Goal: Communication & Community: Answer question/provide support

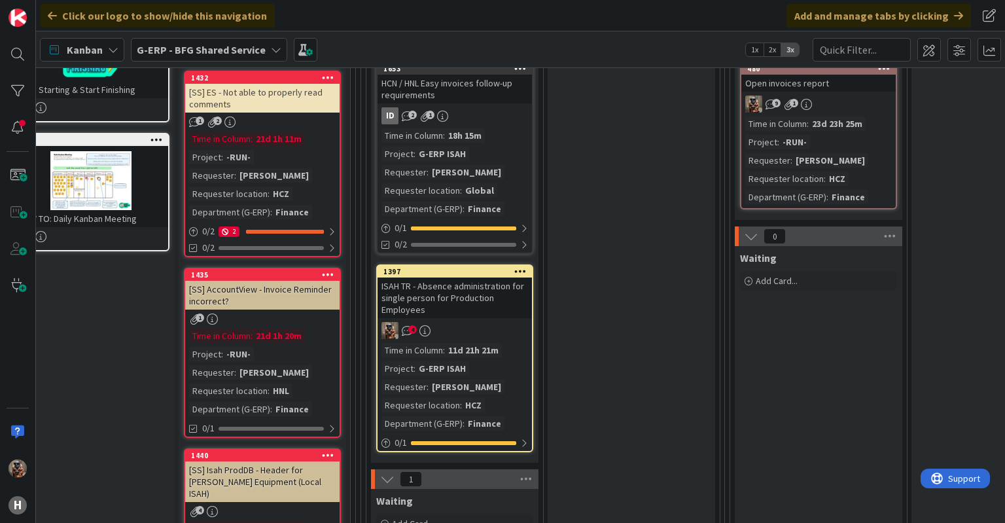
scroll to position [310, 33]
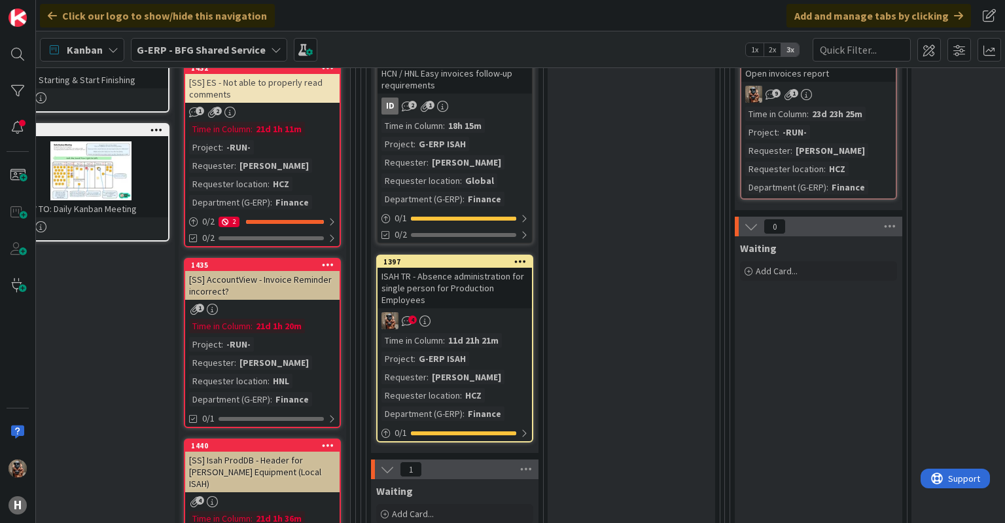
click at [488, 307] on link "1397 ISAH TR - Absence administration for single person for Production Employee…" at bounding box center [454, 348] width 157 height 188
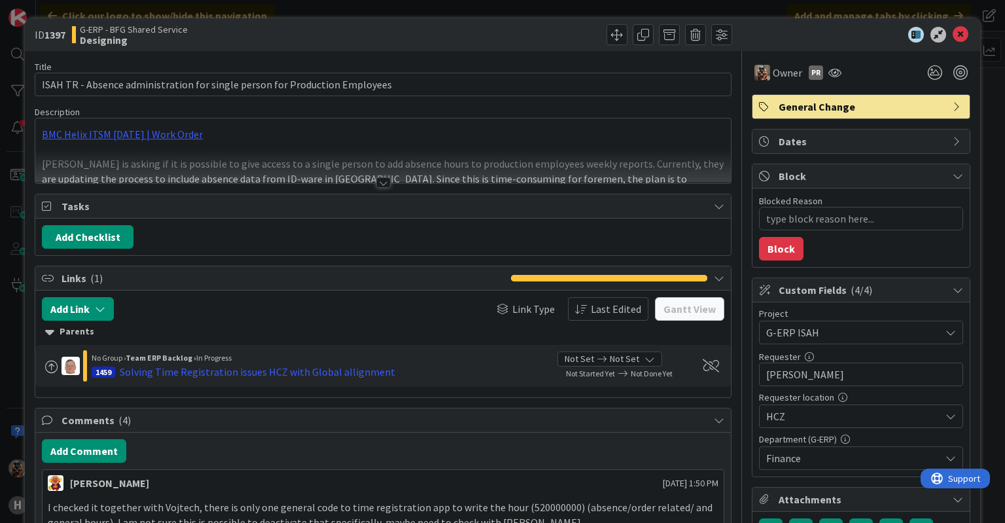
type textarea "x"
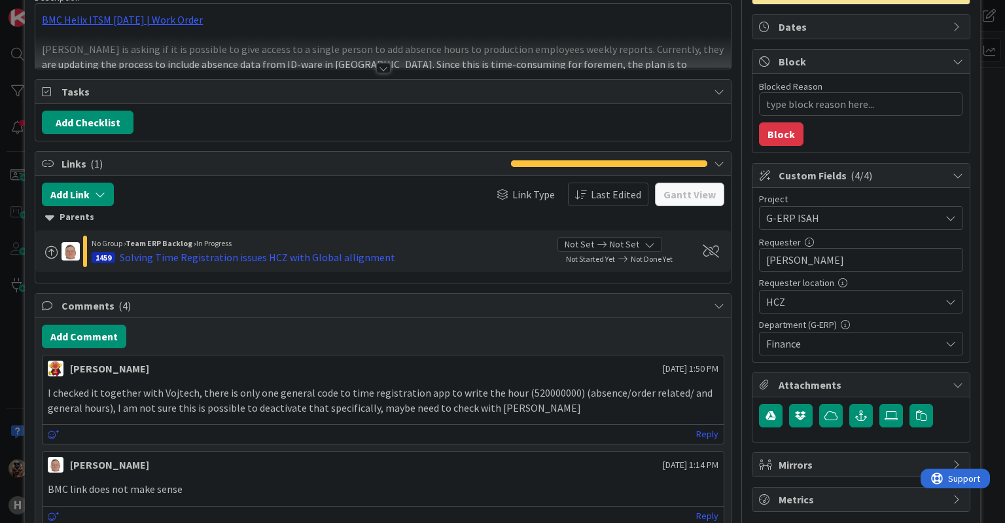
scroll to position [114, 0]
click at [77, 338] on button "Add Comment" at bounding box center [84, 337] width 84 height 24
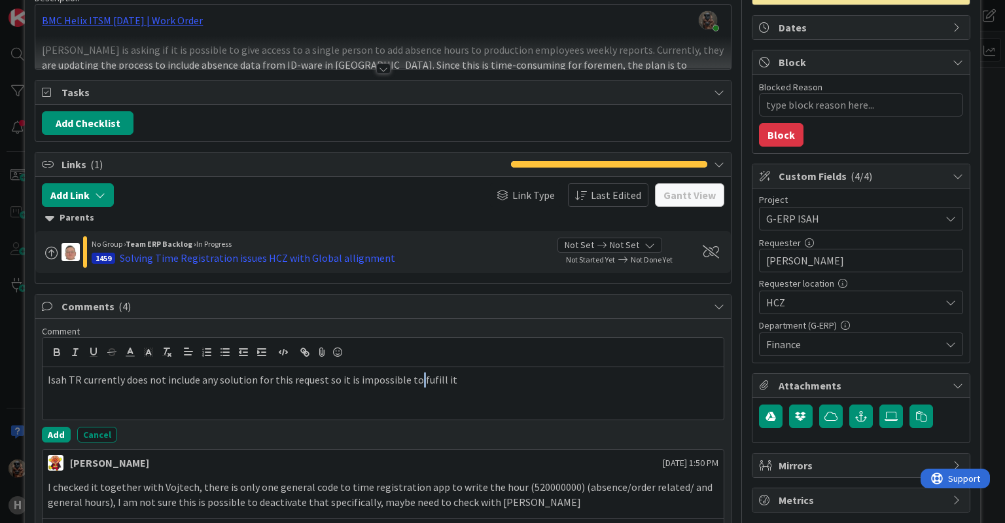
drag, startPoint x: 421, startPoint y: 377, endPoint x: 411, endPoint y: 375, distance: 10.2
click at [411, 375] on p "Isah TR currently does not include any solution for this request so it is impos…" at bounding box center [383, 379] width 670 height 15
click at [426, 379] on p "Isah TR currently does not include any solution for this request so it is impos…" at bounding box center [383, 379] width 670 height 15
click at [419, 376] on p "Isah TR currently does not include any solution for this request so it is impos…" at bounding box center [383, 379] width 670 height 15
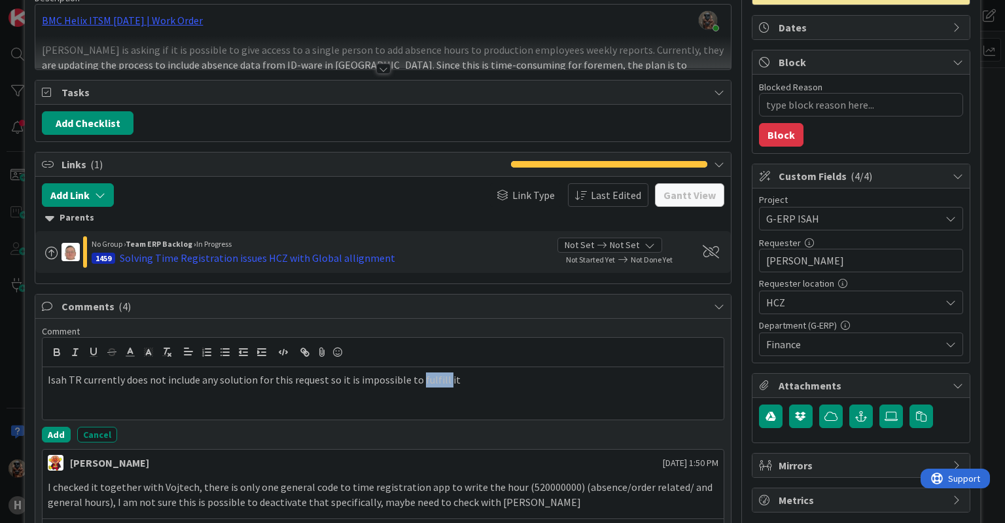
click at [419, 376] on p "Isah TR currently does not include any solution for this request so it is impos…" at bounding box center [383, 379] width 670 height 15
click at [472, 378] on p "Isah TR currently does not include any solution for this request so it is impos…" at bounding box center [383, 379] width 670 height 15
click at [465, 376] on p "Isah TR currently does not include any solution for this request so it is impos…" at bounding box center [383, 379] width 670 height 15
drag, startPoint x: 465, startPoint y: 376, endPoint x: 440, endPoint y: 379, distance: 25.6
click at [440, 379] on p "Isah TR currently does not include any solution for this request so it is impos…" at bounding box center [383, 379] width 670 height 15
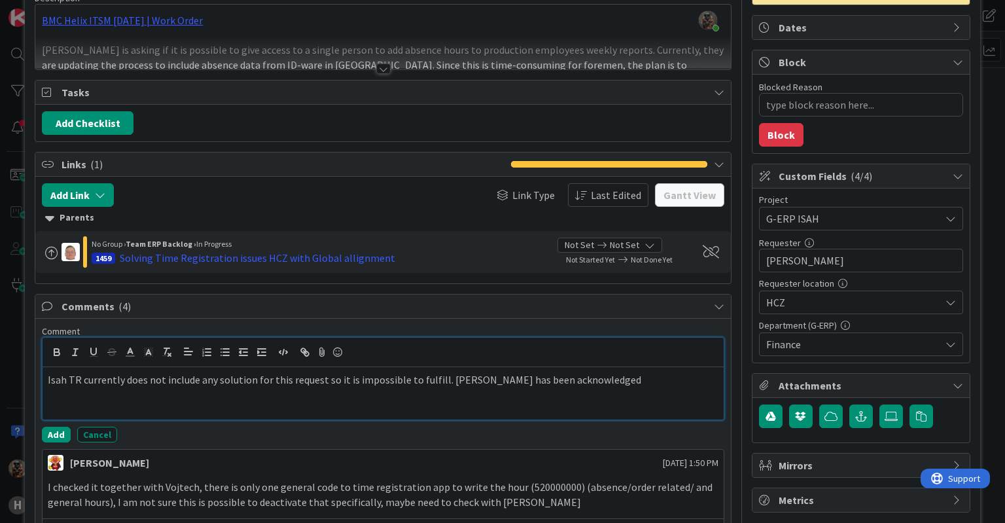
click at [574, 374] on p "Isah TR currently does not include any solution for this request so it is impos…" at bounding box center [383, 379] width 670 height 15
click at [324, 398] on p "Isah TR currently does not include any solution for this request so it is impos…" at bounding box center [383, 386] width 670 height 29
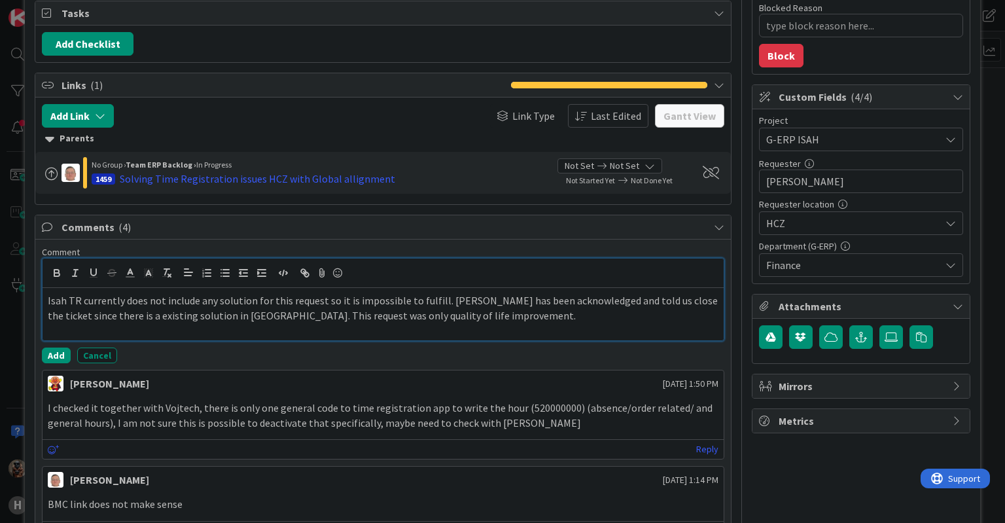
scroll to position [198, 0]
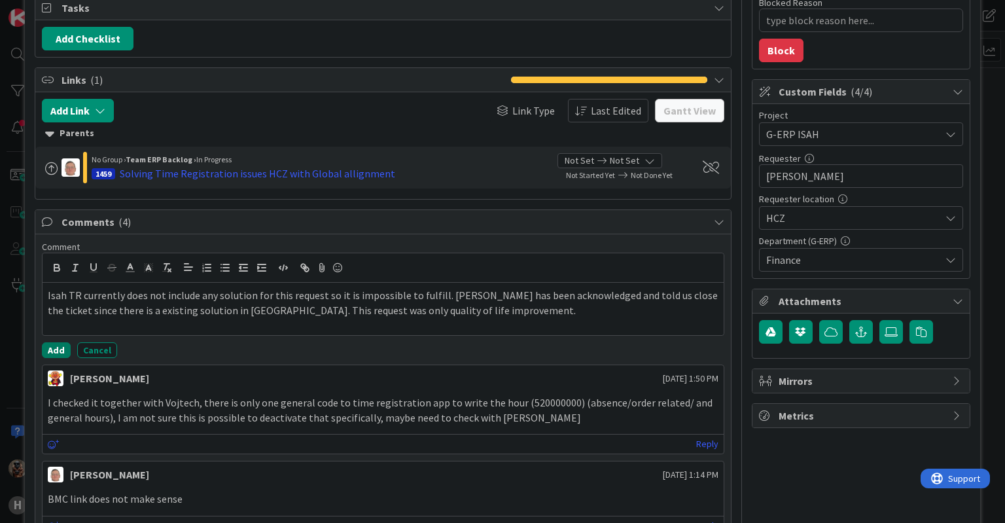
click at [55, 345] on button "Add" at bounding box center [56, 350] width 29 height 16
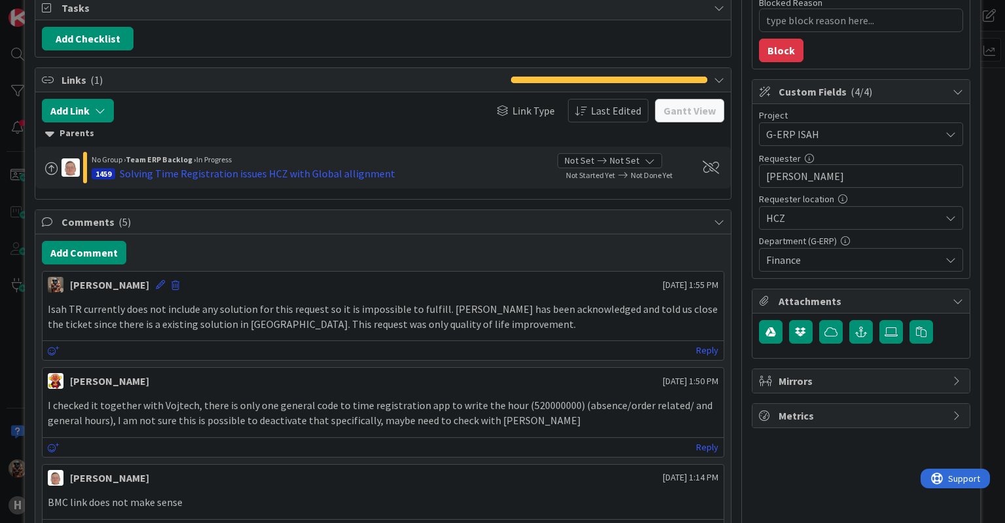
click at [3, 352] on div "ID 1397 G-ERP - BFG Shared Service Designing Title 75 / 128 ISAH TR - Absence a…" at bounding box center [502, 261] width 1005 height 523
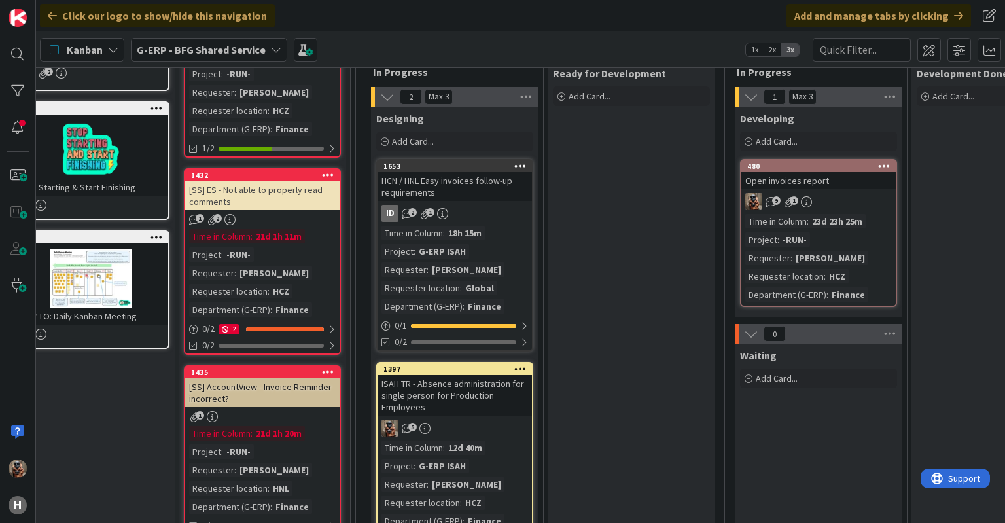
scroll to position [245, 33]
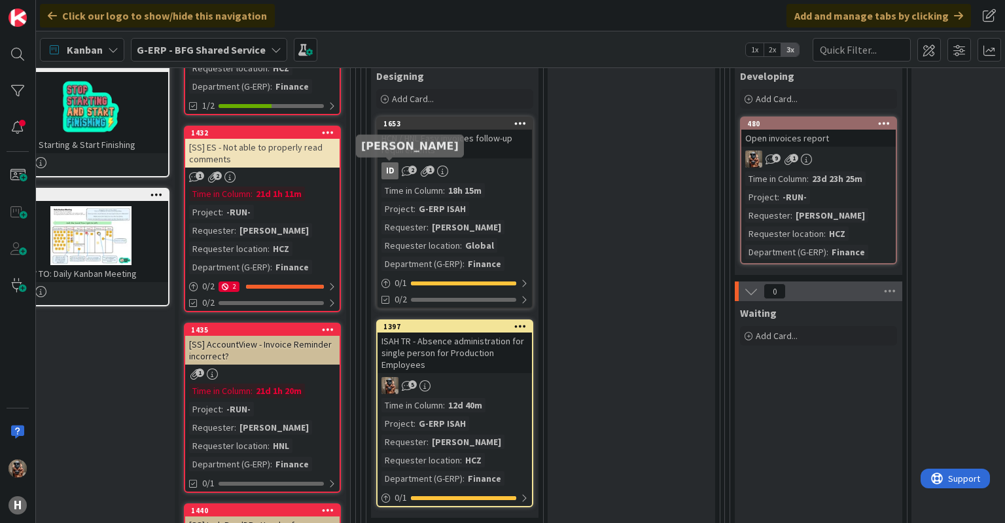
click at [388, 170] on div "ID" at bounding box center [389, 170] width 17 height 17
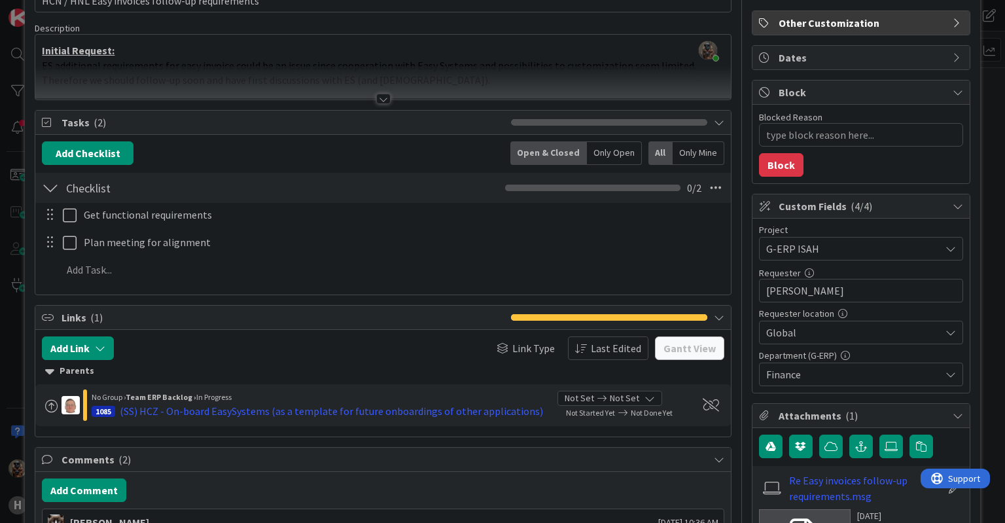
scroll to position [82, 0]
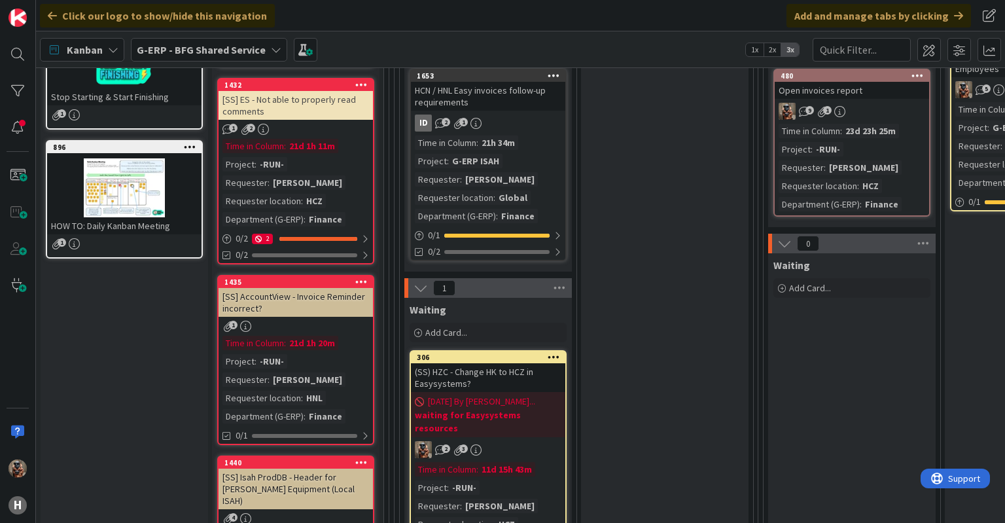
scroll to position [269, 0]
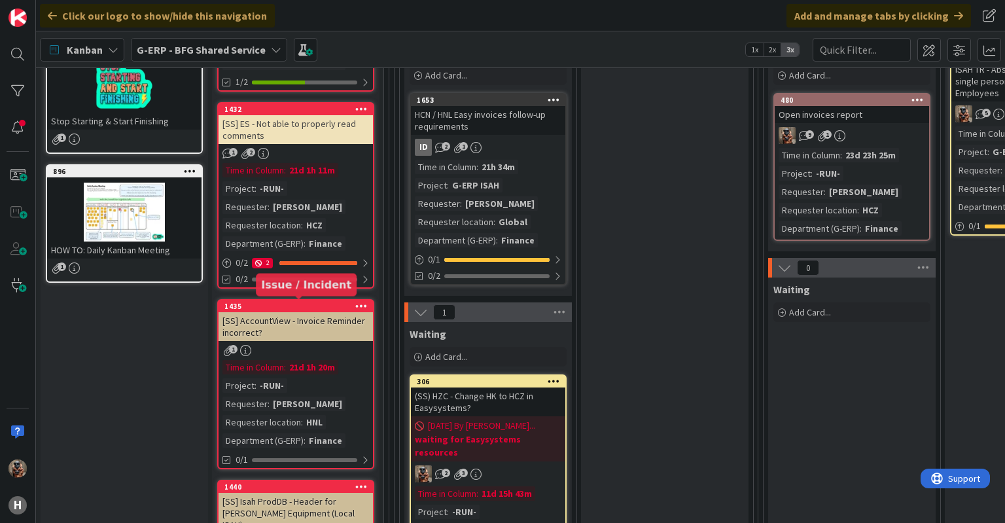
click at [257, 303] on div "1435" at bounding box center [298, 306] width 148 height 9
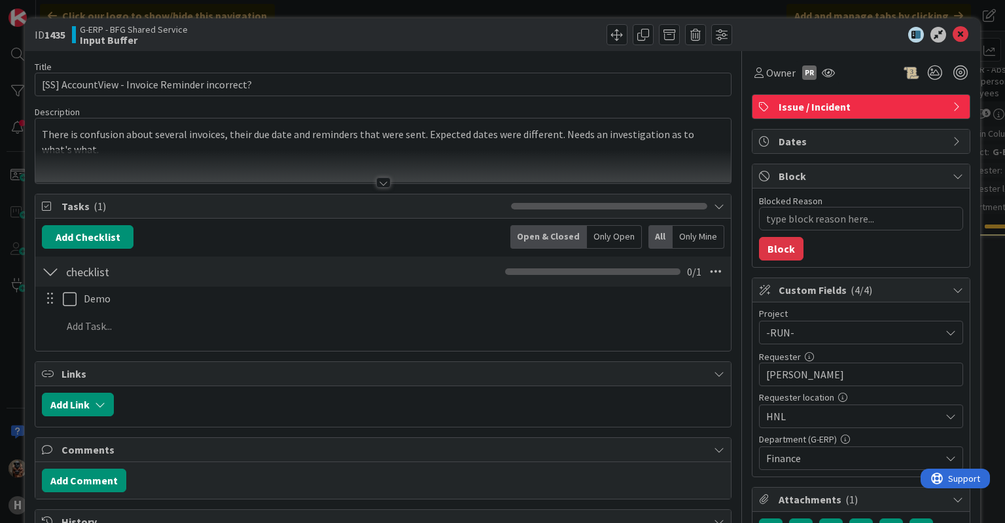
type textarea "x"
click at [343, 175] on div at bounding box center [382, 166] width 695 height 33
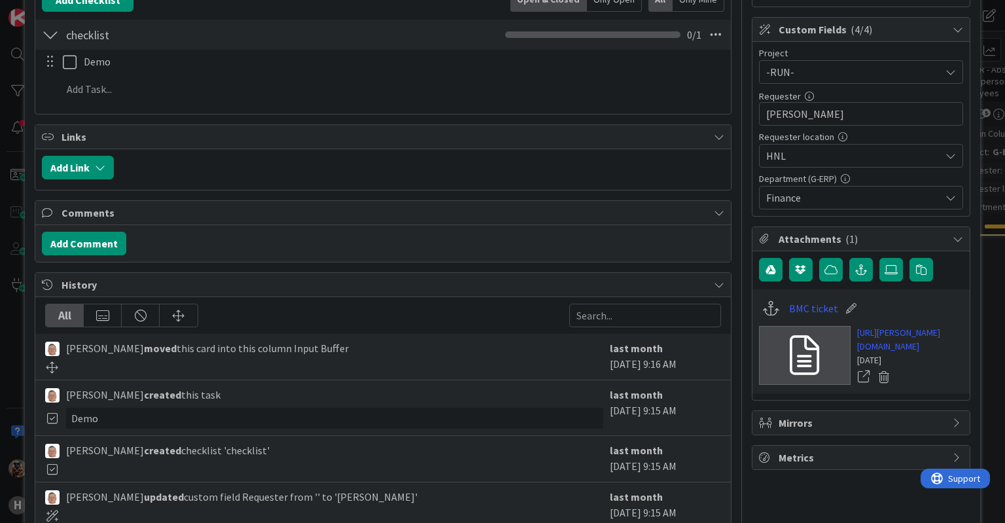
scroll to position [264, 0]
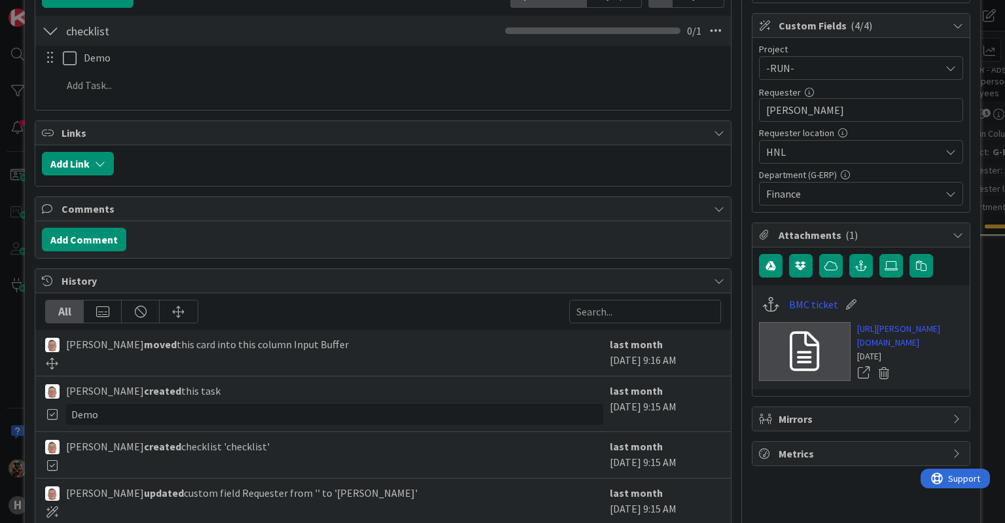
click at [14, 375] on div "ID 1435 G-ERP - BFG Shared Service Input Buffer Title 46 / 128 [SS] AccountView…" at bounding box center [502, 261] width 1005 height 523
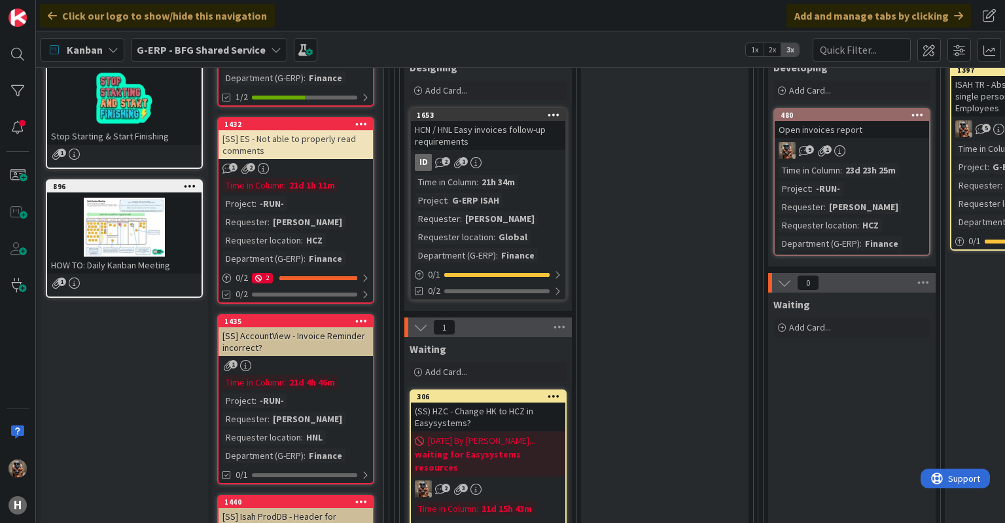
scroll to position [252, 0]
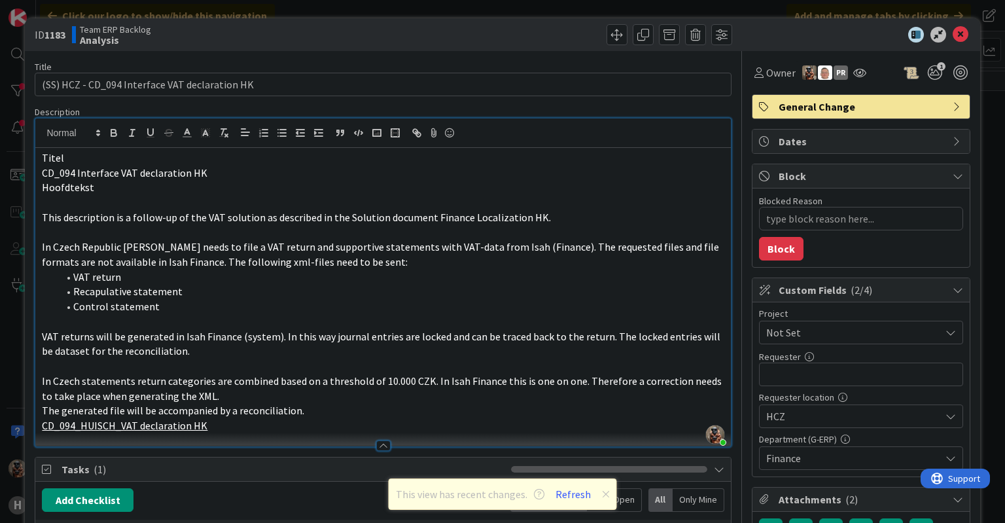
type textarea "x"
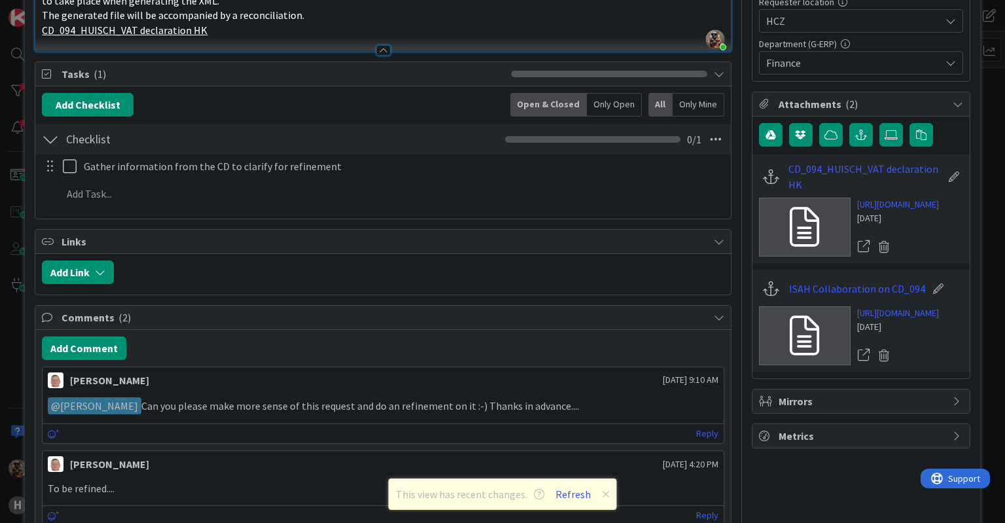
click at [215, 0] on html "H Click our logo to show/hide this navigation Add and manage tabs by clicking K…" at bounding box center [502, 261] width 1005 height 523
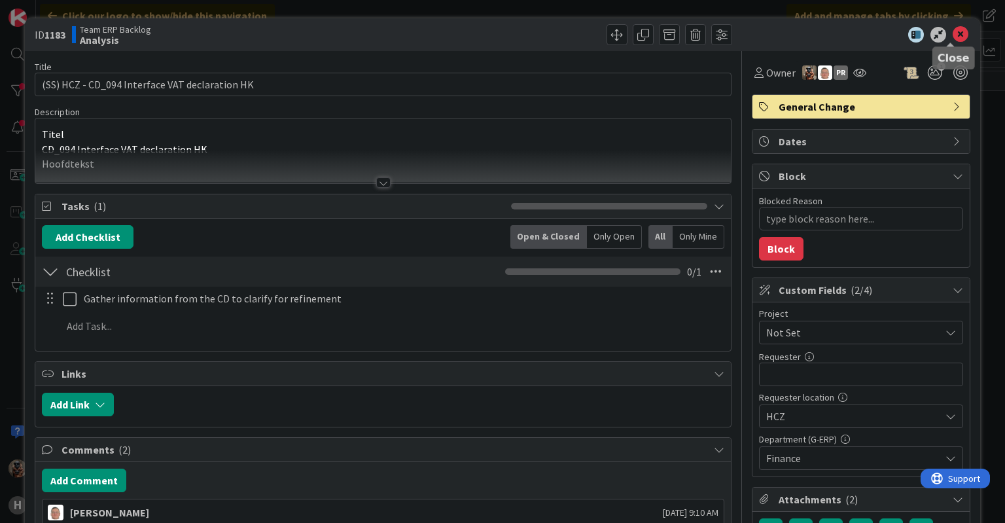
click at [953, 35] on icon at bounding box center [960, 35] width 16 height 16
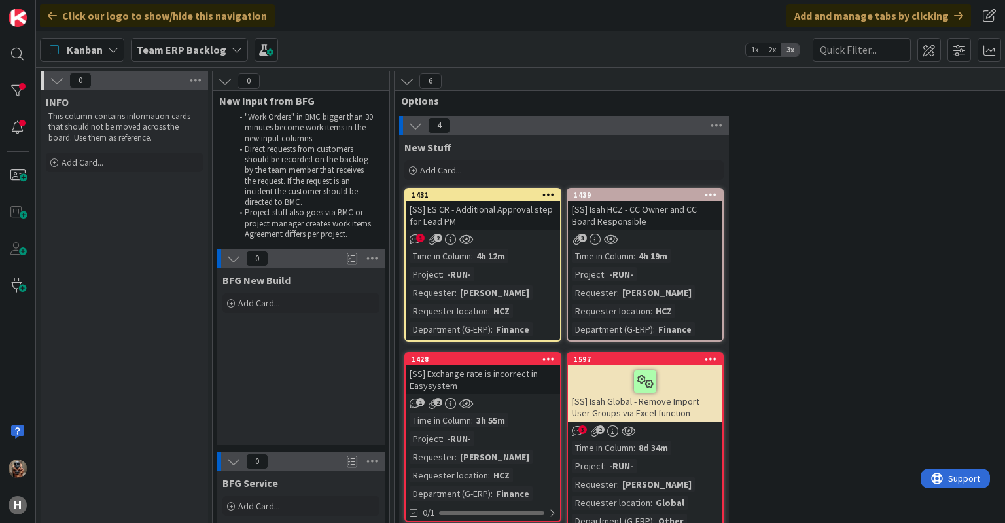
click at [220, 56] on div "Team ERP Backlog" at bounding box center [189, 50] width 117 height 24
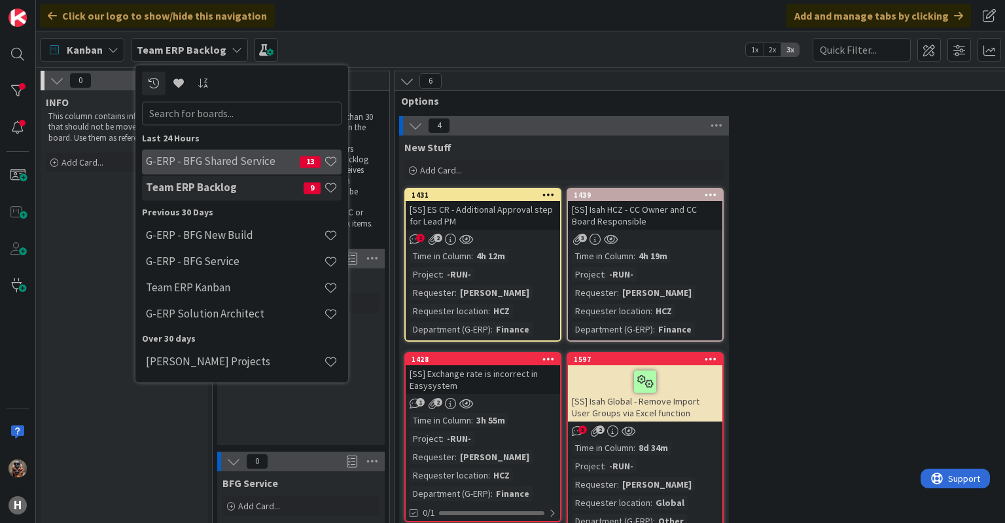
click at [227, 157] on h4 "G-ERP - BFG Shared Service" at bounding box center [223, 161] width 154 height 13
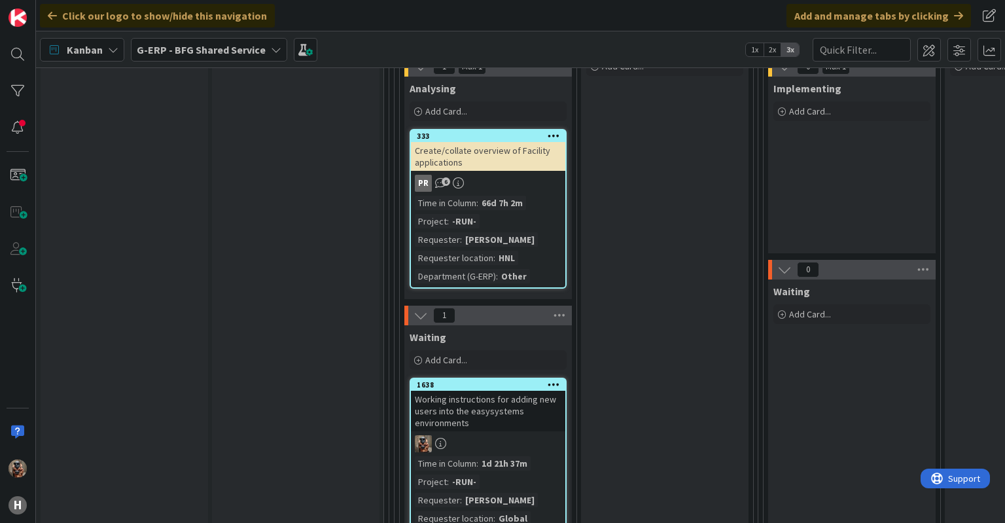
scroll to position [5333, 0]
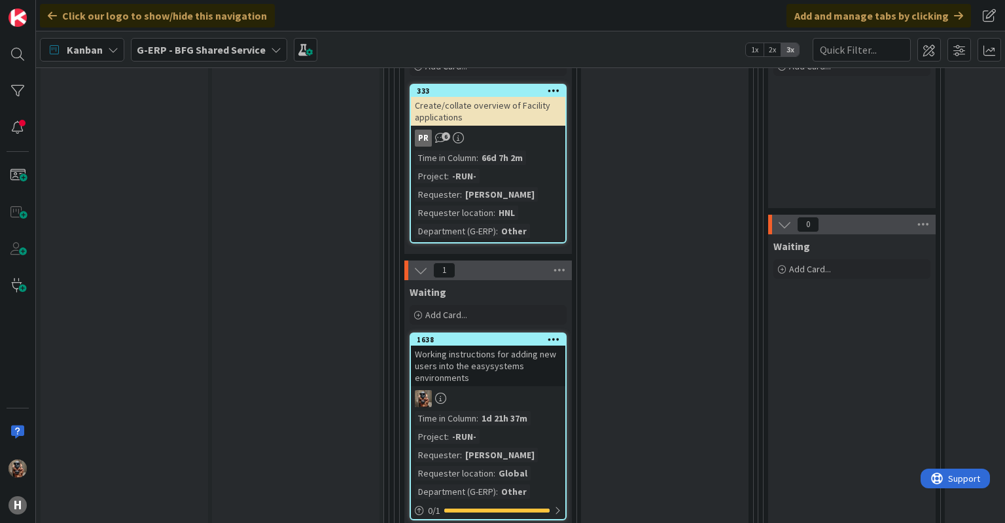
click at [530, 345] on div "Working instructions for adding new users into the easysystems environments" at bounding box center [488, 365] width 154 height 41
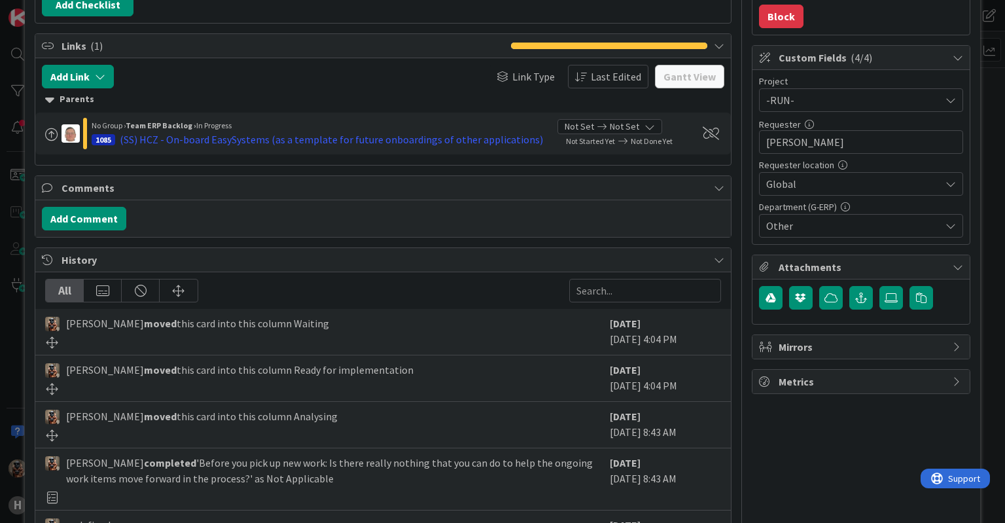
scroll to position [354, 0]
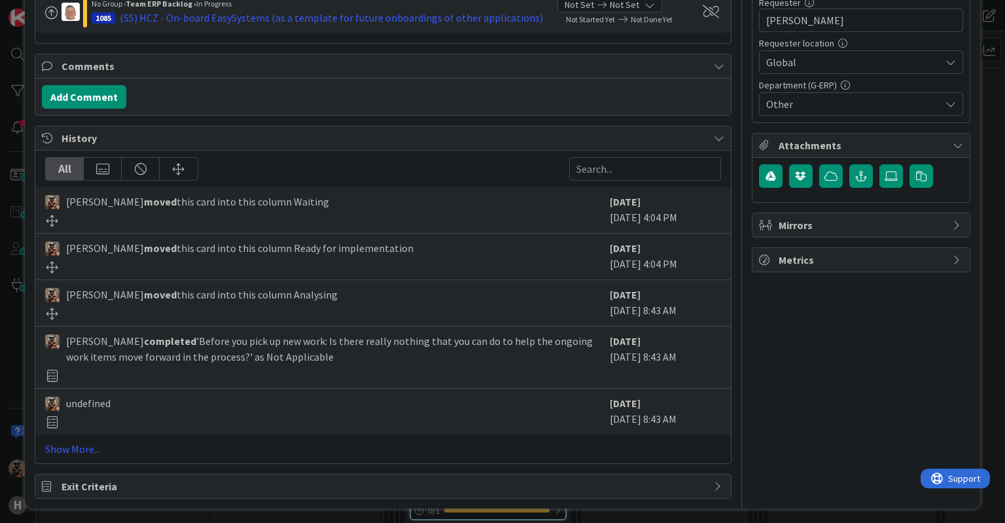
click at [989, 269] on div "ID 1638 G-ERP - BFG Shared Service Waiting Title 76 / 128 Working instructions …" at bounding box center [502, 261] width 1005 height 523
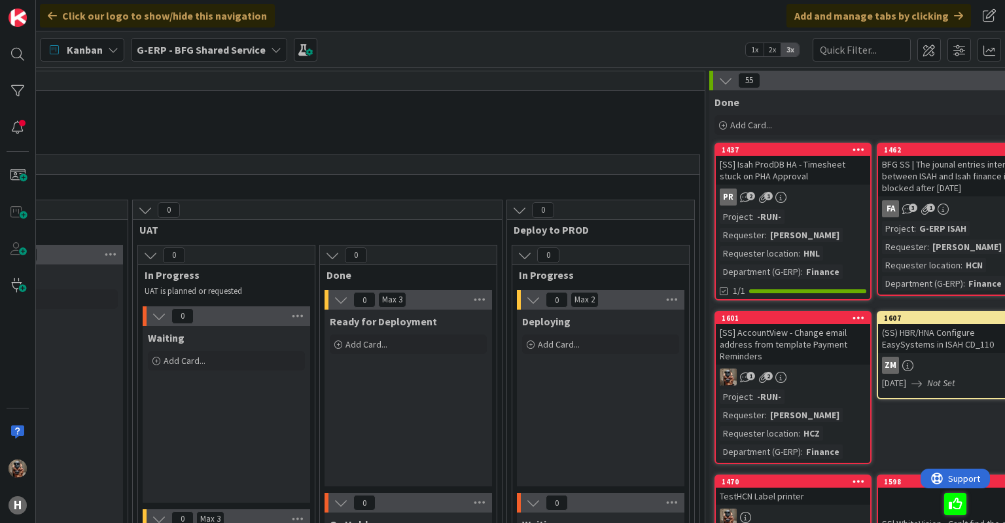
scroll to position [0, 2193]
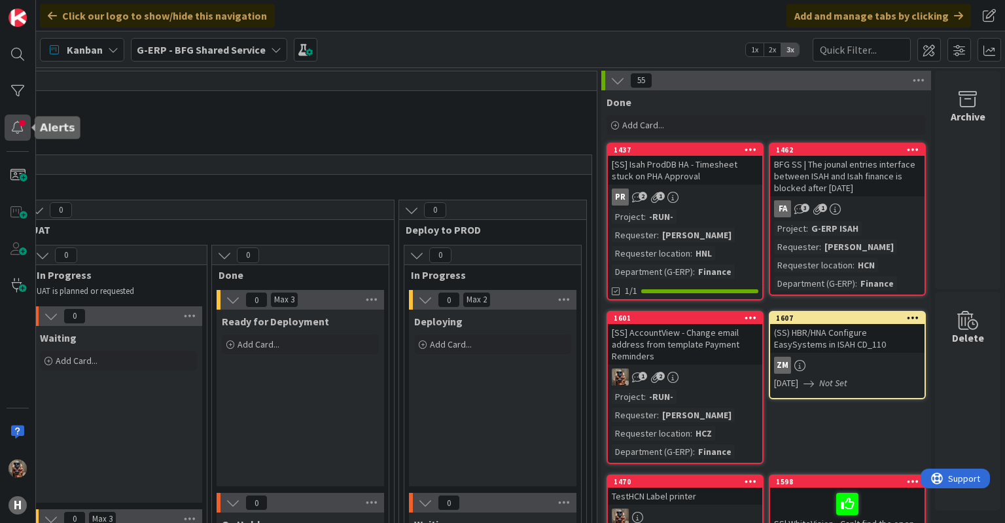
click at [18, 122] on div at bounding box center [18, 127] width 26 height 26
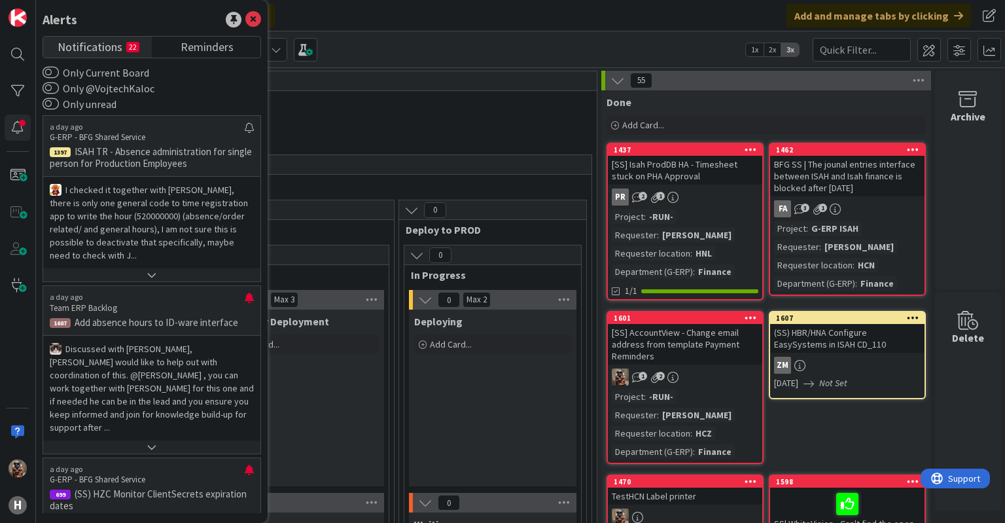
click at [18, 105] on div "H" at bounding box center [18, 261] width 36 height 523
click at [18, 101] on div at bounding box center [18, 91] width 26 height 26
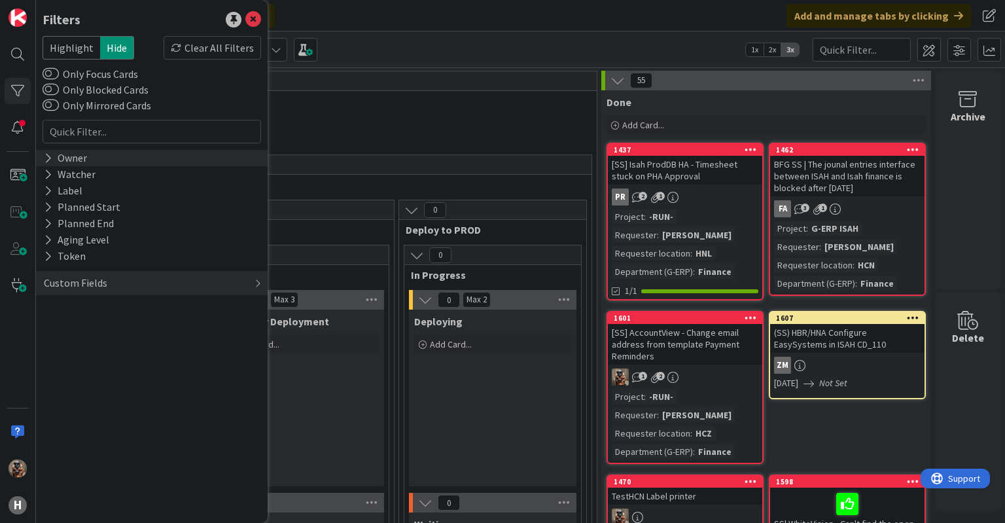
click at [75, 155] on div "Owner" at bounding box center [66, 158] width 46 height 16
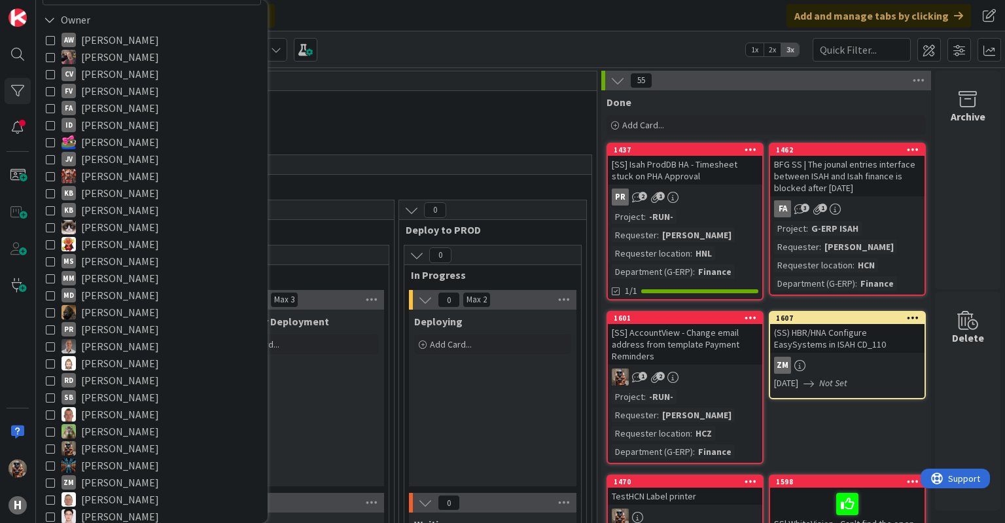
scroll to position [139, 0]
click at [50, 447] on icon at bounding box center [50, 447] width 9 height 9
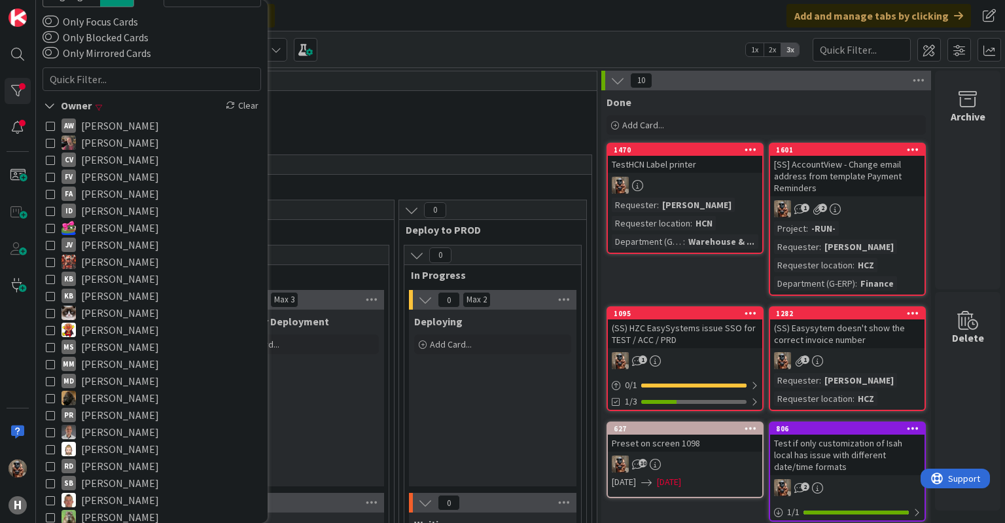
scroll to position [54, 0]
click at [446, 436] on div "Deploying Add Card..." at bounding box center [492, 397] width 167 height 177
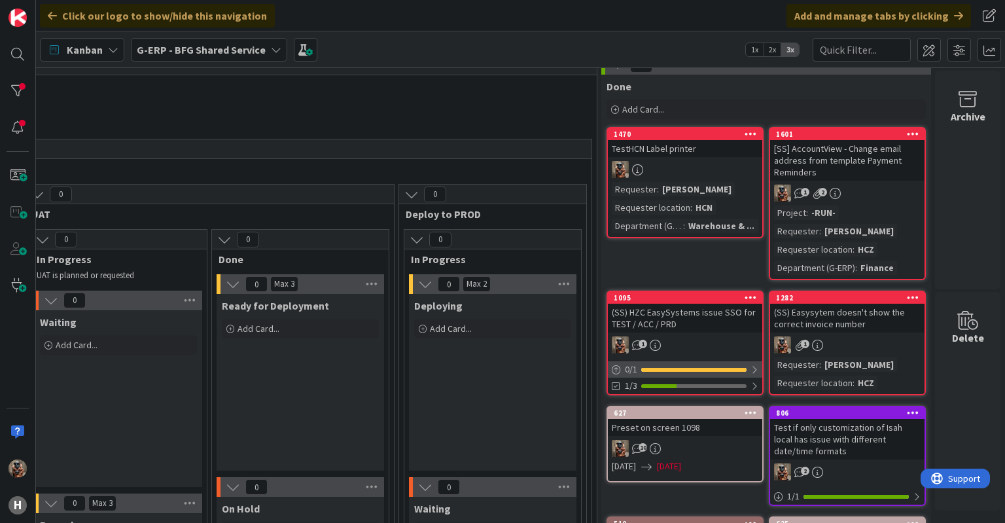
scroll to position [0, 2193]
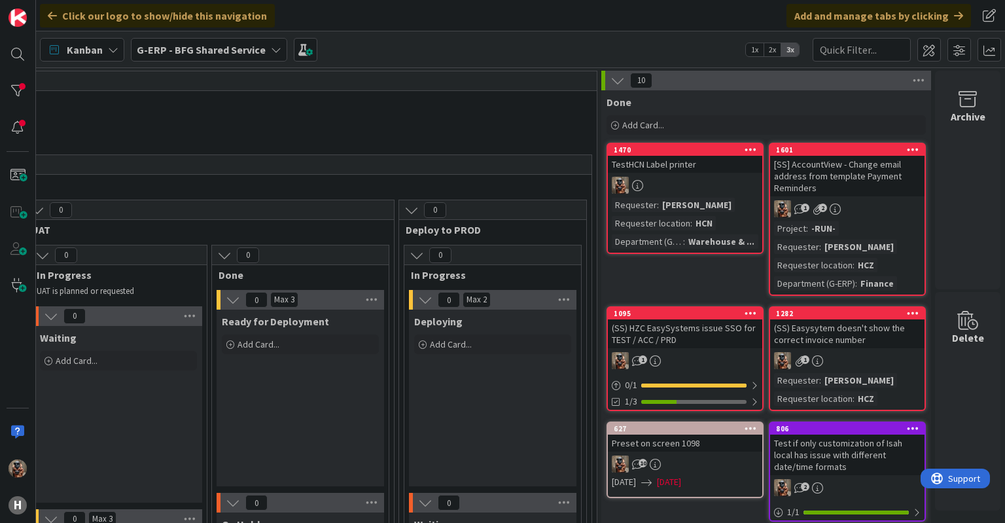
click at [230, 56] on span "G-ERP - BFG Shared Service" at bounding box center [201, 50] width 129 height 16
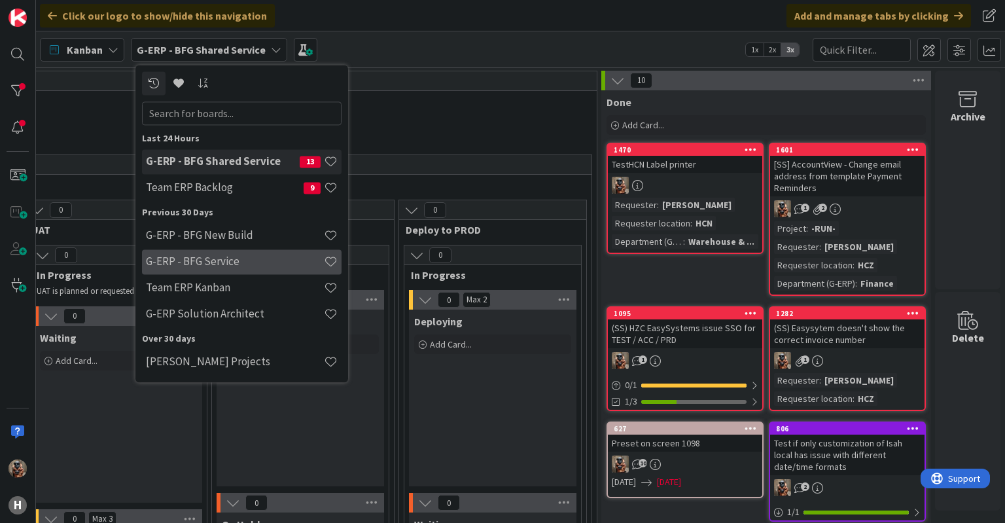
click at [232, 262] on h4 "G-ERP - BFG Service" at bounding box center [235, 261] width 178 height 13
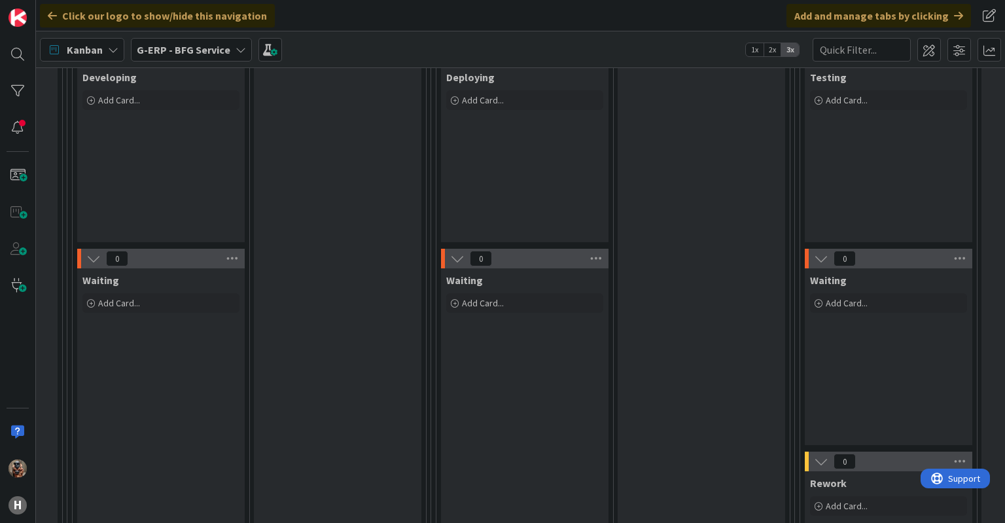
scroll to position [90, 659]
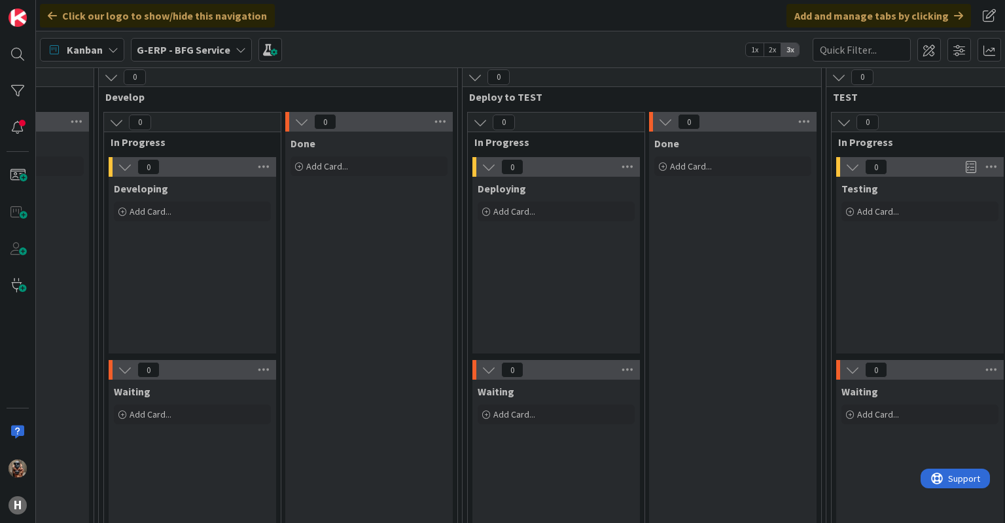
click at [181, 49] on b "G-ERP - BFG Service" at bounding box center [184, 49] width 94 height 13
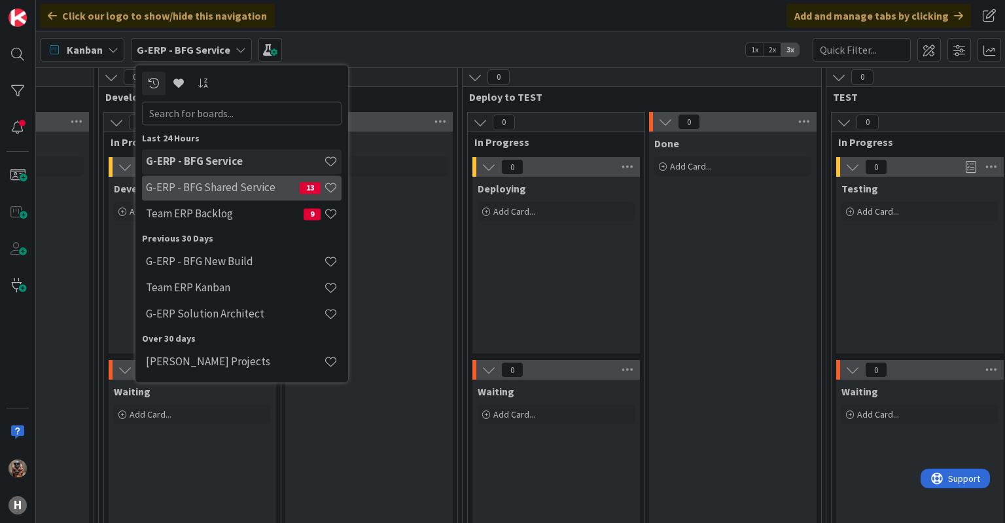
click at [271, 185] on h4 "G-ERP - BFG Shared Service" at bounding box center [223, 187] width 154 height 13
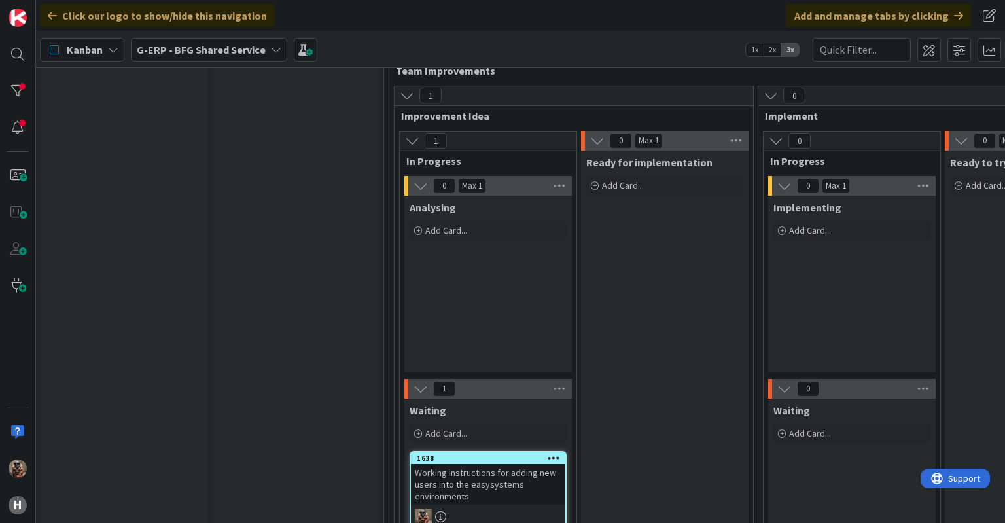
scroll to position [2488, 0]
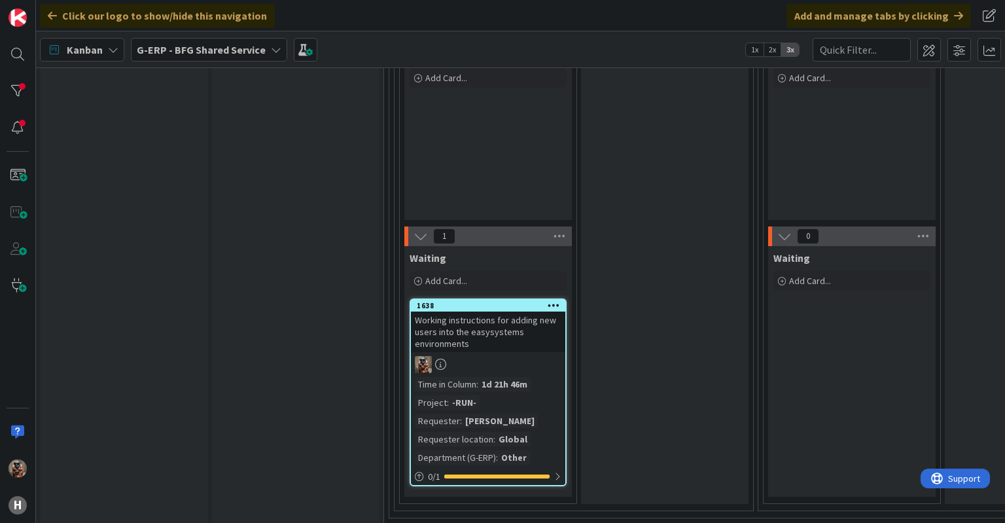
click at [535, 356] on div at bounding box center [488, 364] width 154 height 17
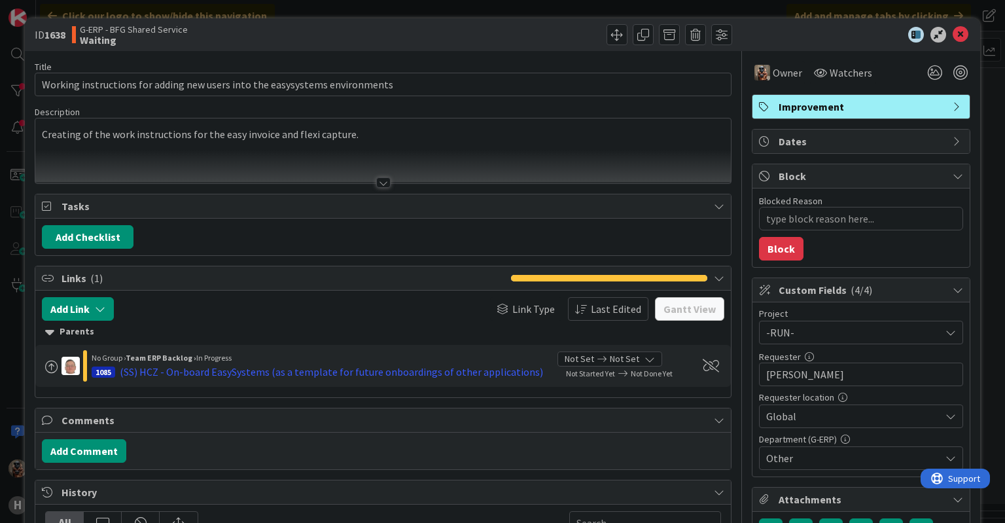
type textarea "x"
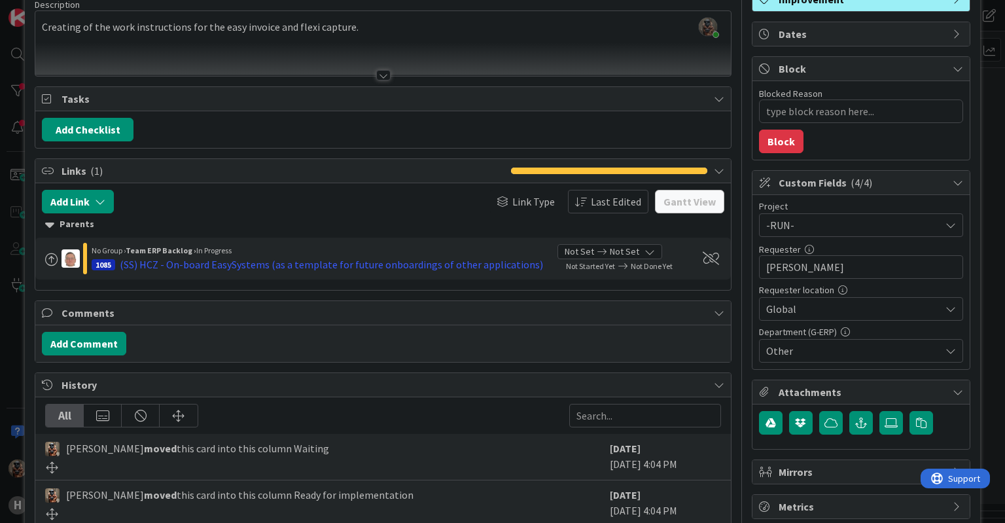
scroll to position [107, 0]
click at [106, 339] on button "Add Comment" at bounding box center [84, 344] width 84 height 24
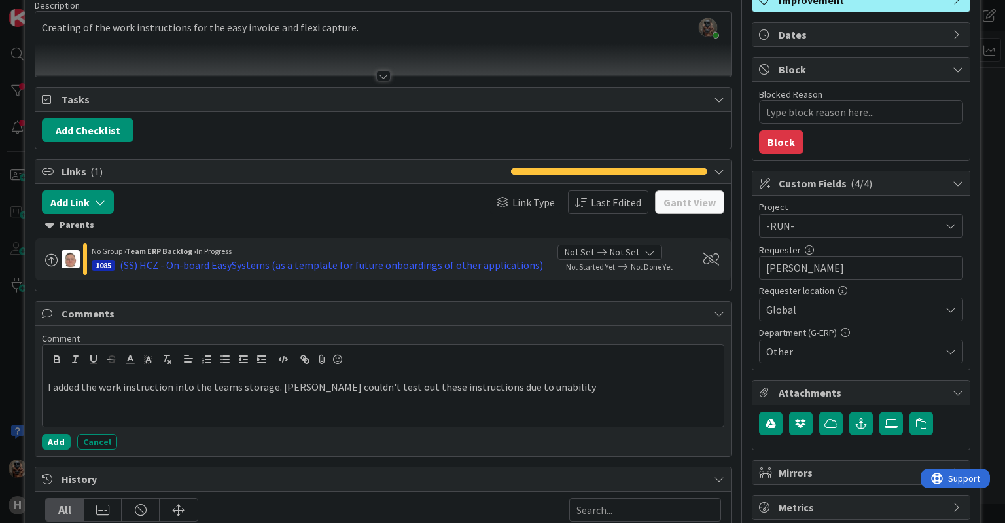
drag, startPoint x: 481, startPoint y: 387, endPoint x: 454, endPoint y: 402, distance: 31.3
click at [454, 402] on div "I added the work instruction into the teams storage. Mia couldn't test out thes…" at bounding box center [383, 400] width 680 height 52
click at [505, 386] on p "I added the work instruction into the teams storage. Mia couldn't test out thes…" at bounding box center [383, 386] width 670 height 15
drag, startPoint x: 503, startPoint y: 383, endPoint x: 472, endPoint y: 368, distance: 34.8
click at [472, 368] on div at bounding box center [383, 359] width 680 height 29
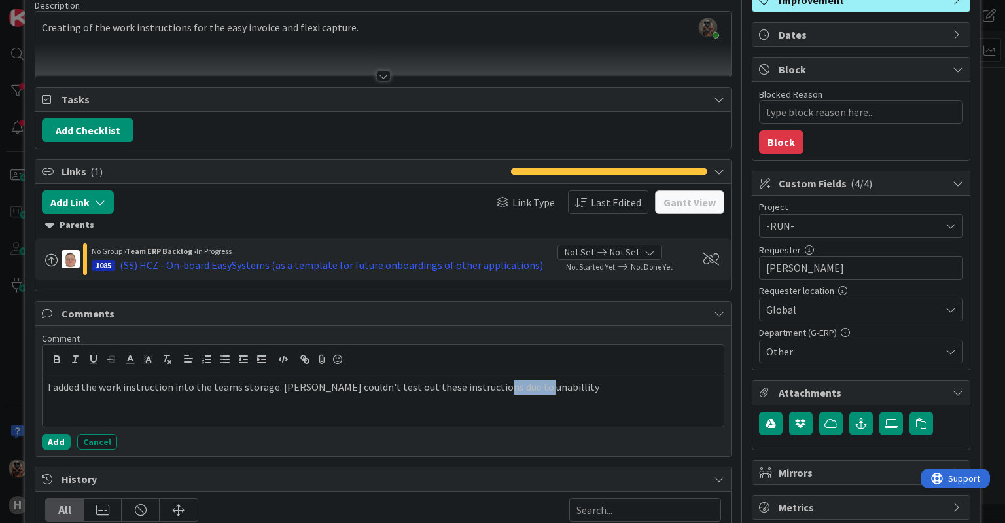
click at [505, 389] on p "I added the work instruction into the teams storage. Mia couldn't test out thes…" at bounding box center [383, 386] width 670 height 15
click at [653, 379] on p "I added the work instruction into the teams storage. Mia couldn't test out thes…" at bounding box center [383, 393] width 670 height 29
click at [687, 383] on p "I added the work instruction into the teams storage. Mia couldn't test out thes…" at bounding box center [383, 393] width 670 height 29
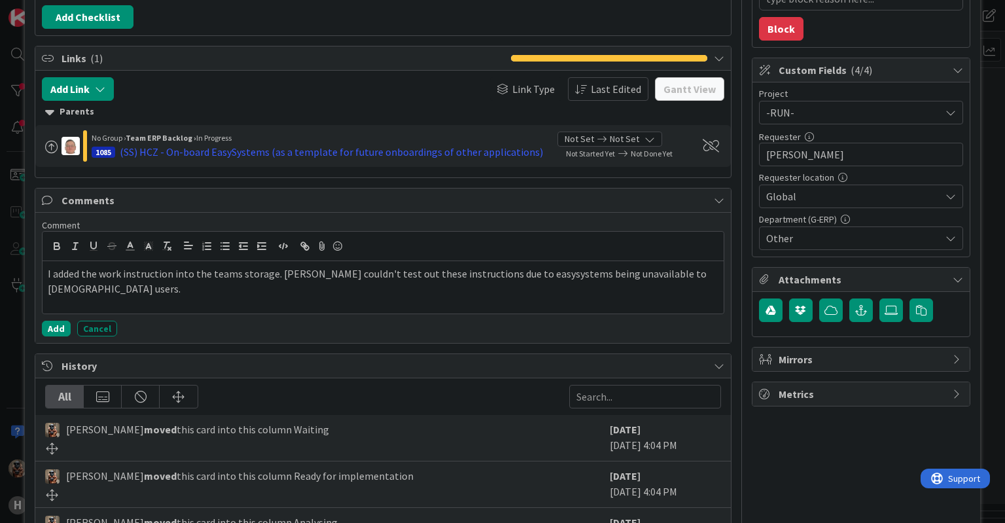
scroll to position [222, 0]
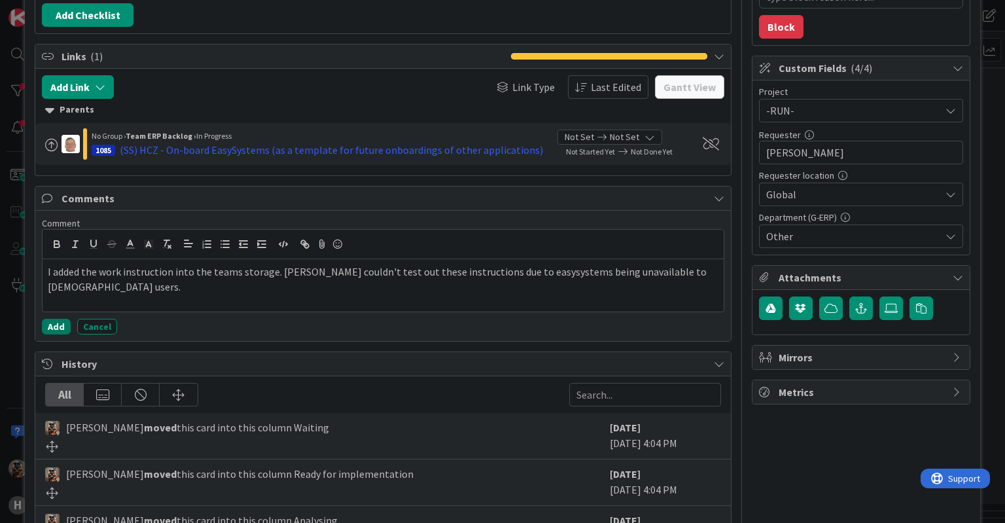
click at [60, 324] on button "Add" at bounding box center [56, 327] width 29 height 16
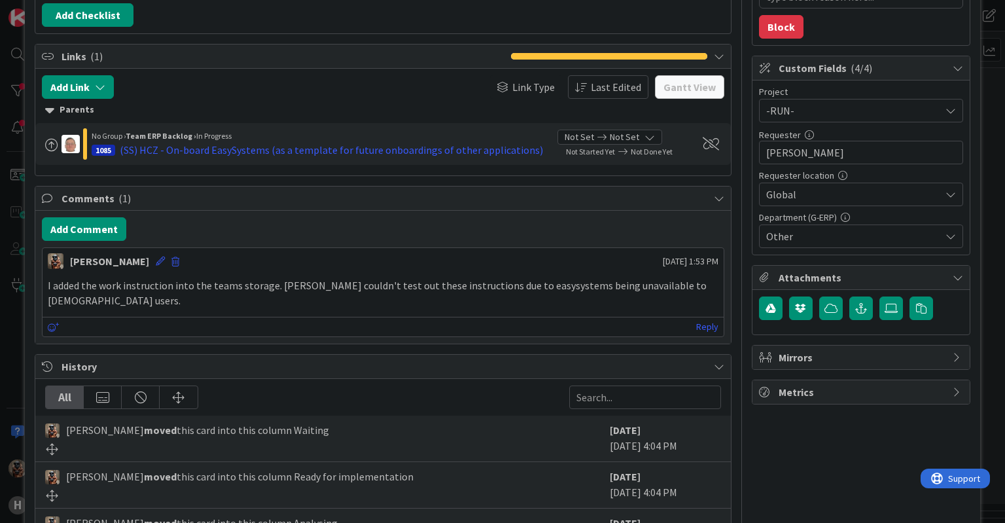
scroll to position [0, 0]
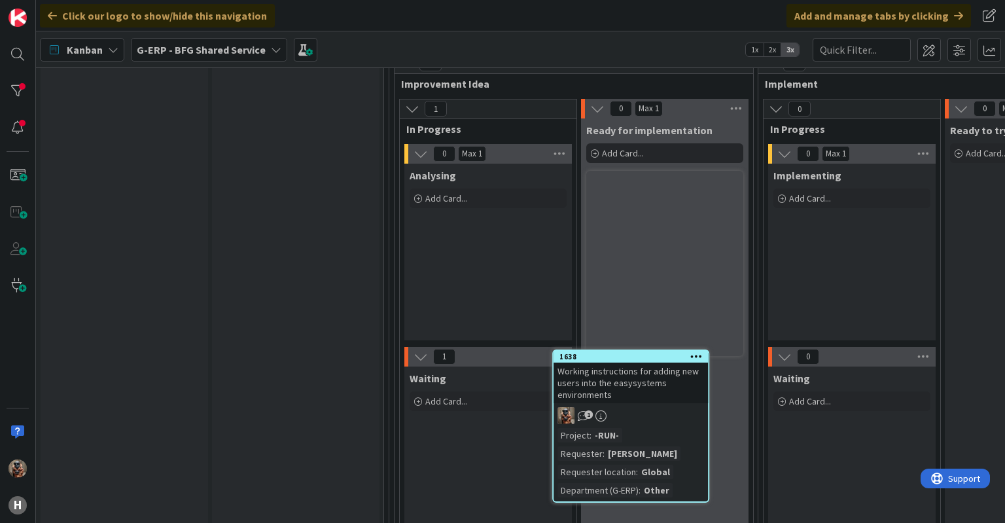
scroll to position [2371, 0]
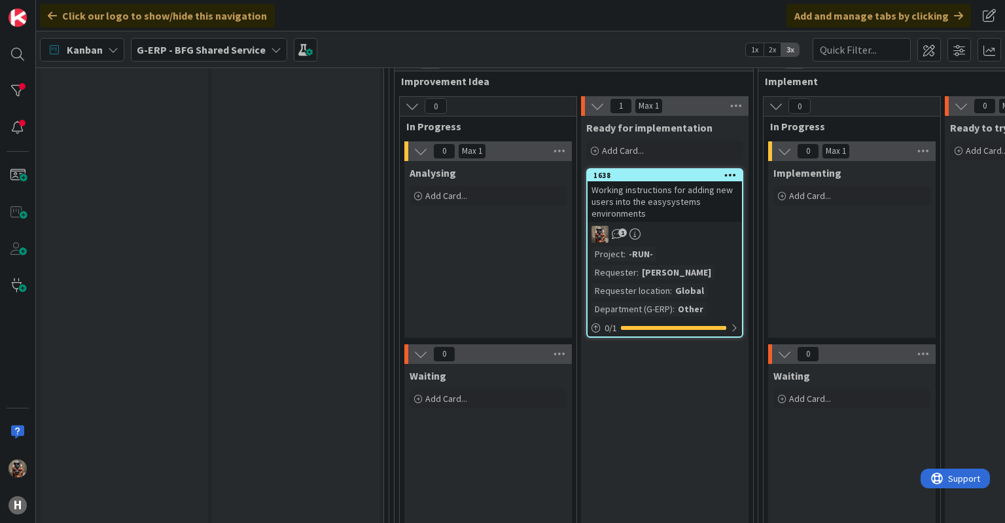
click at [665, 227] on link "1638 Working instructions for adding new users into the easysystems environment…" at bounding box center [664, 252] width 157 height 169
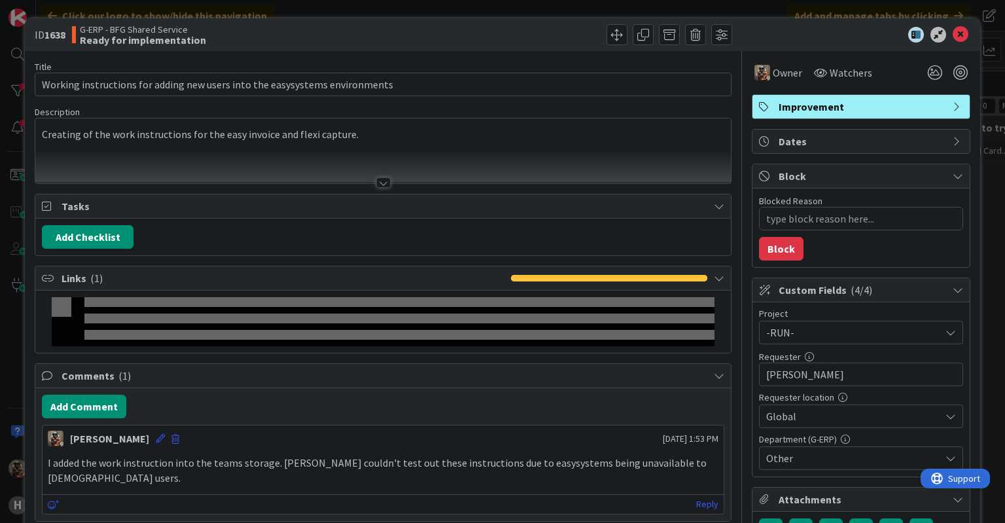
type textarea "x"
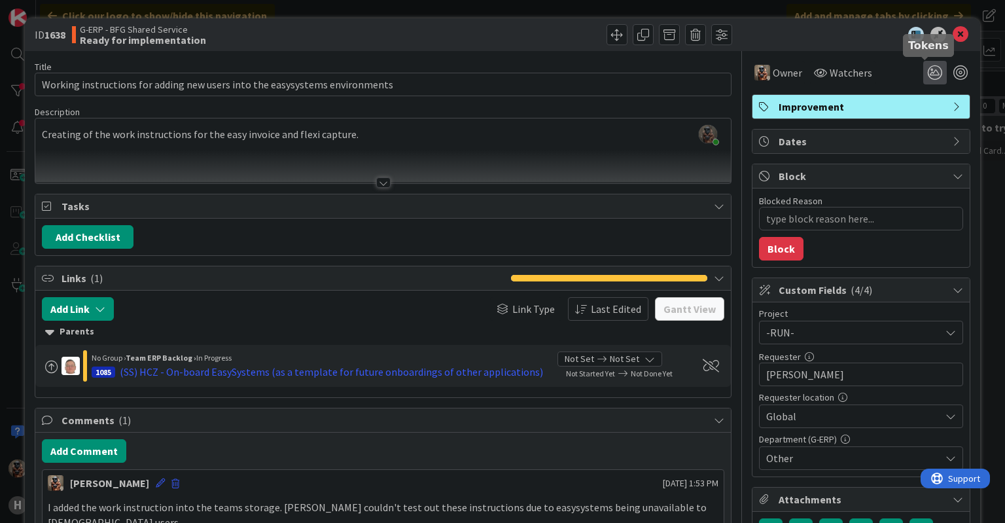
click at [929, 73] on icon at bounding box center [935, 73] width 24 height 24
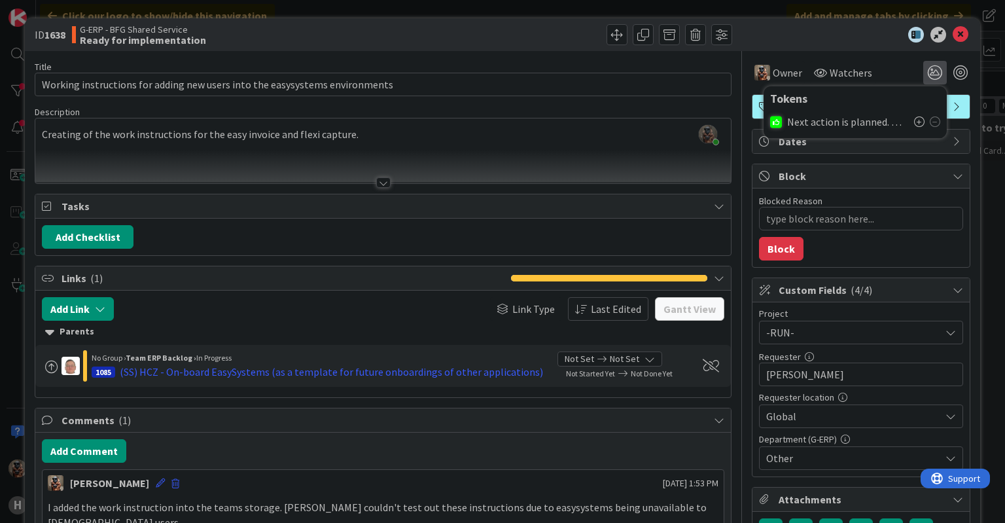
click at [808, 118] on span "Next action is planned. No need for attention now" at bounding box center [847, 122] width 120 height 12
click at [914, 120] on icon at bounding box center [919, 121] width 10 height 10
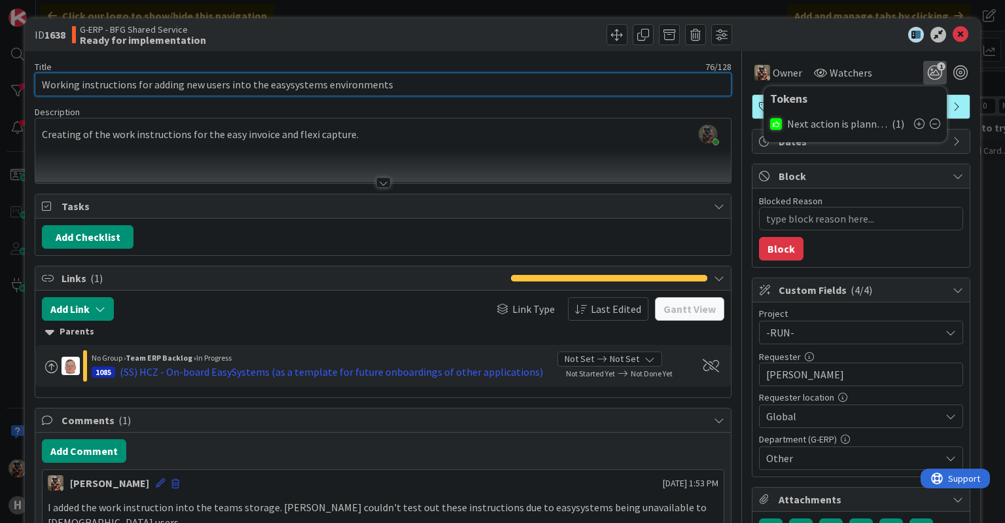
click at [37, 83] on input "Working instructions for adding new users into the easysystems environments" at bounding box center [383, 85] width 696 height 24
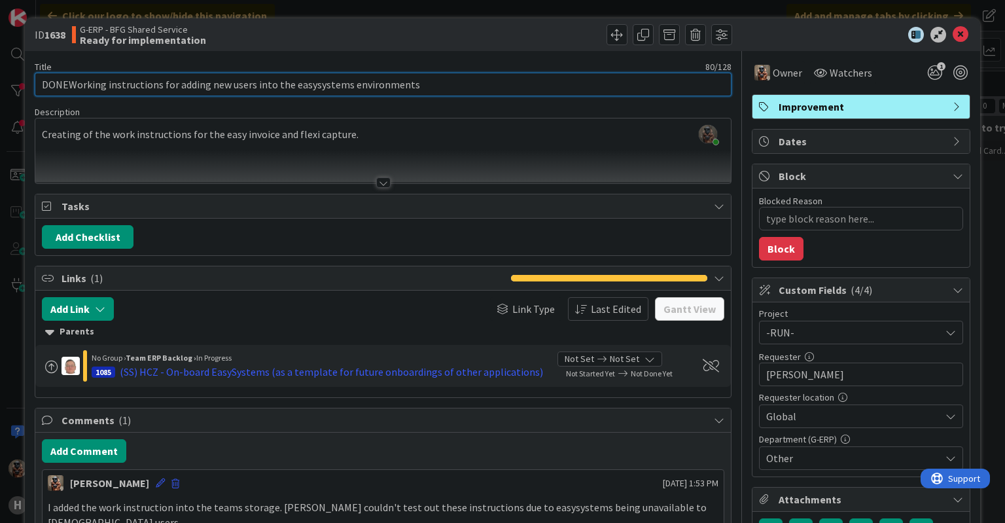
type input "DONE Working instructions for adding new users into the easysystems environments"
type textarea "x"
type input "DONE - Working instructions for adding new users into the easysystems environme…"
type textarea "x"
type input "DONE - Working instructions for adding new users into the easysystems environme…"
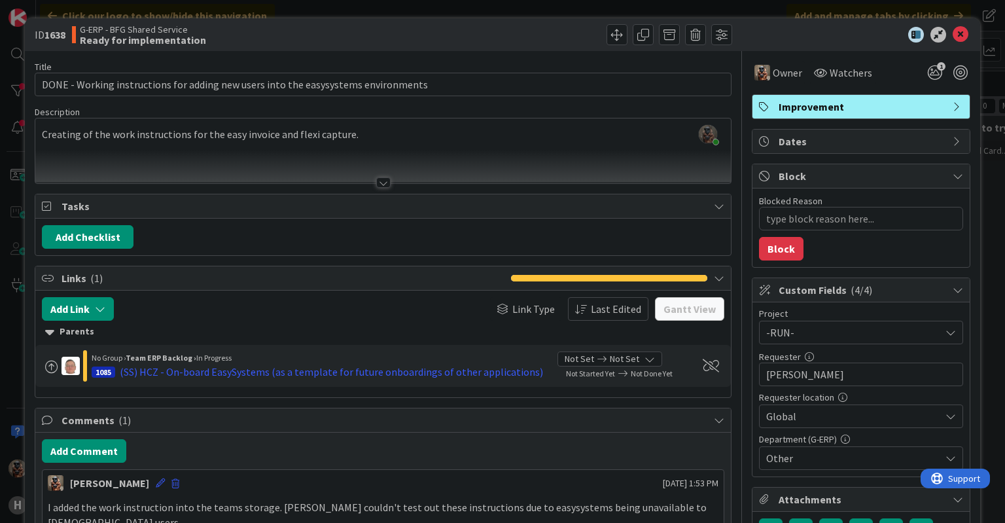
click at [7, 156] on div "ID 1638 G-ERP - BFG Shared Service Ready for implementation Title 83 / 128 DONE…" at bounding box center [502, 261] width 1005 height 523
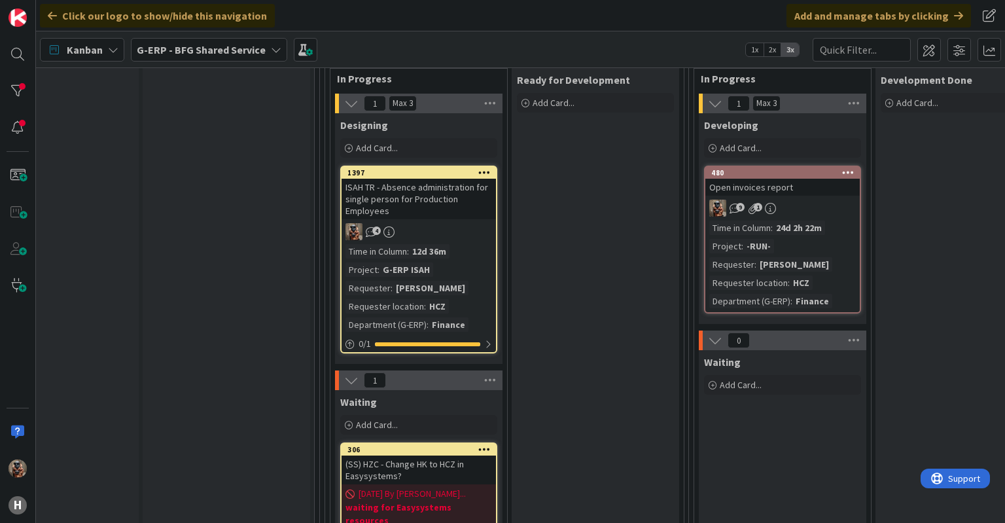
scroll to position [204, 69]
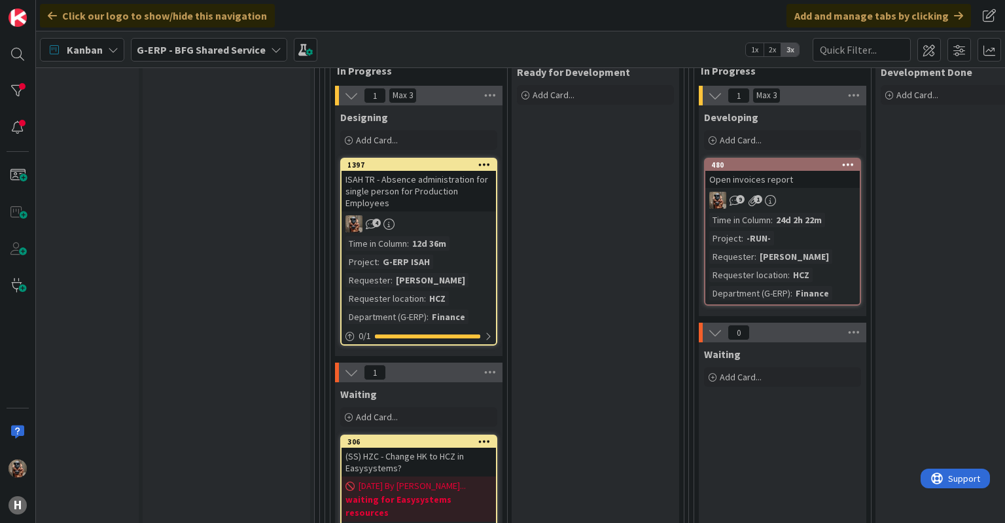
click at [447, 200] on div "ISAH TR - Absence administration for single person for Production Employees" at bounding box center [418, 191] width 154 height 41
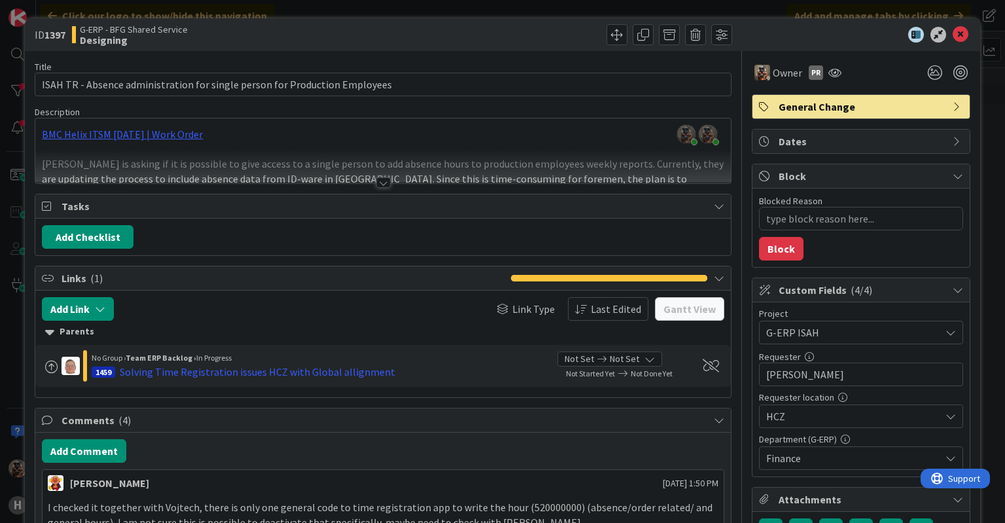
click at [416, 179] on div at bounding box center [382, 166] width 695 height 33
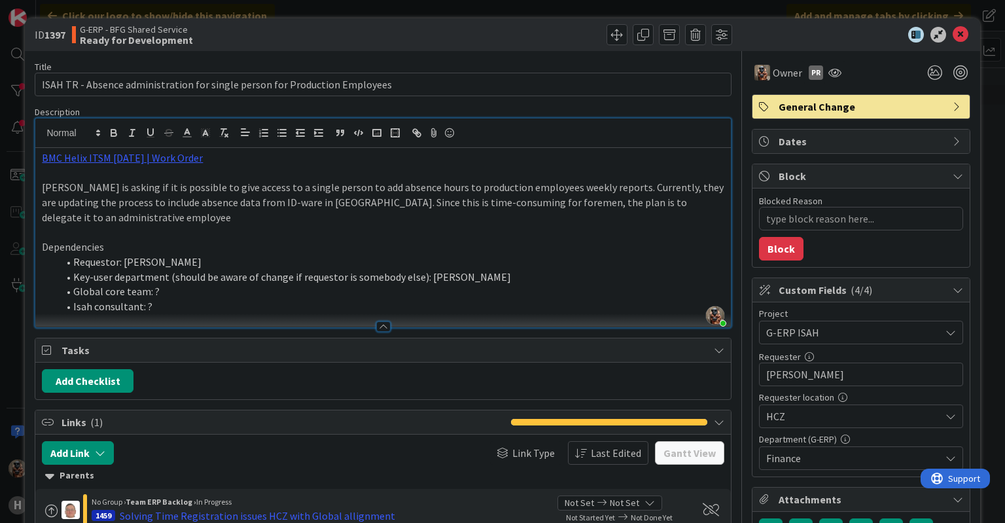
type textarea "x"
